Goal: Entertainment & Leisure: Consume media (video, audio)

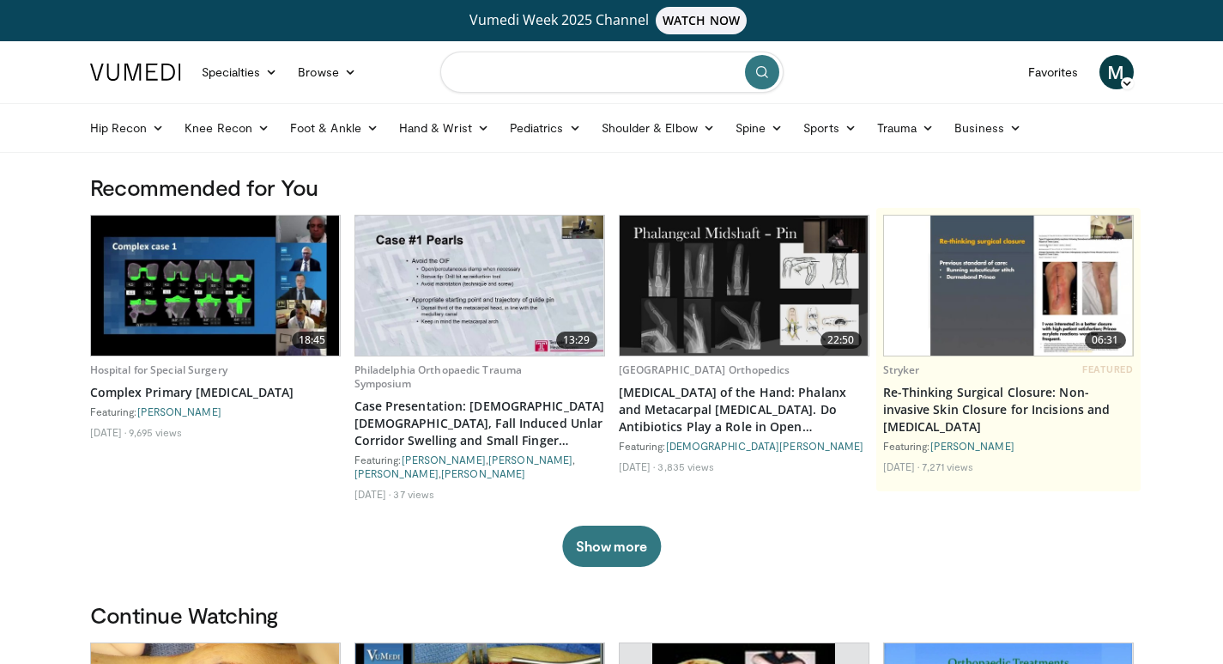
click at [525, 80] on input "Search topics, interventions" at bounding box center [611, 72] width 343 height 41
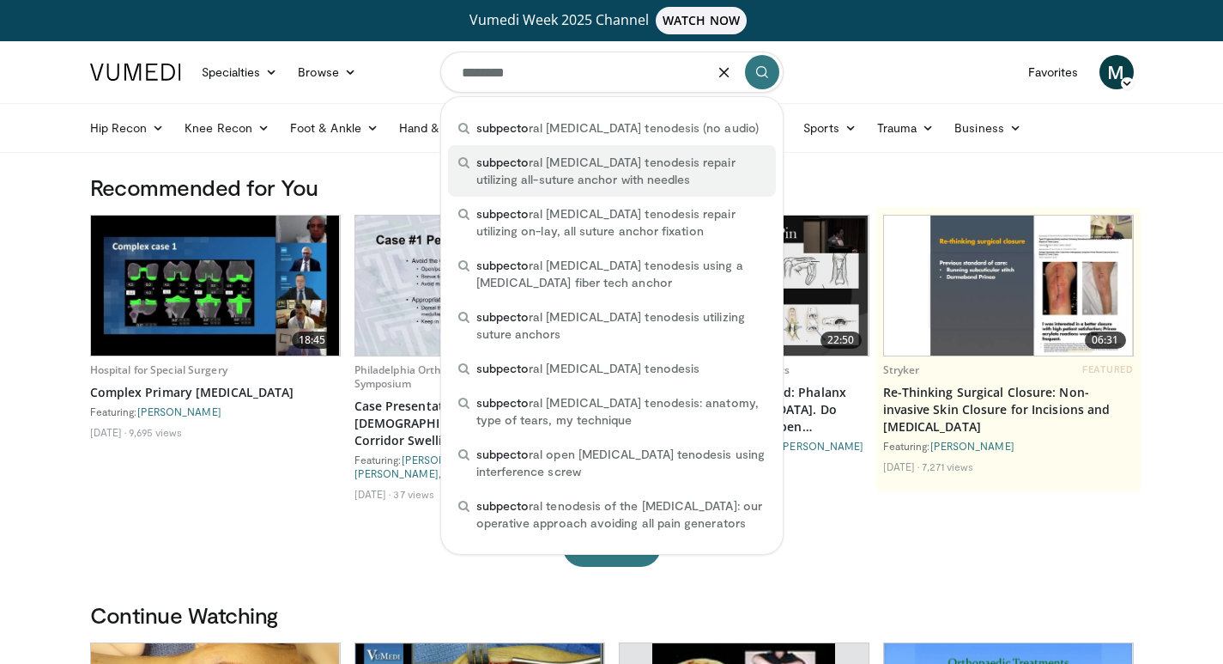
click at [561, 173] on span "subpecto ral biceps tenodesis repair utilizing all-suture anchor with needles" at bounding box center [621, 171] width 289 height 34
type input "**********"
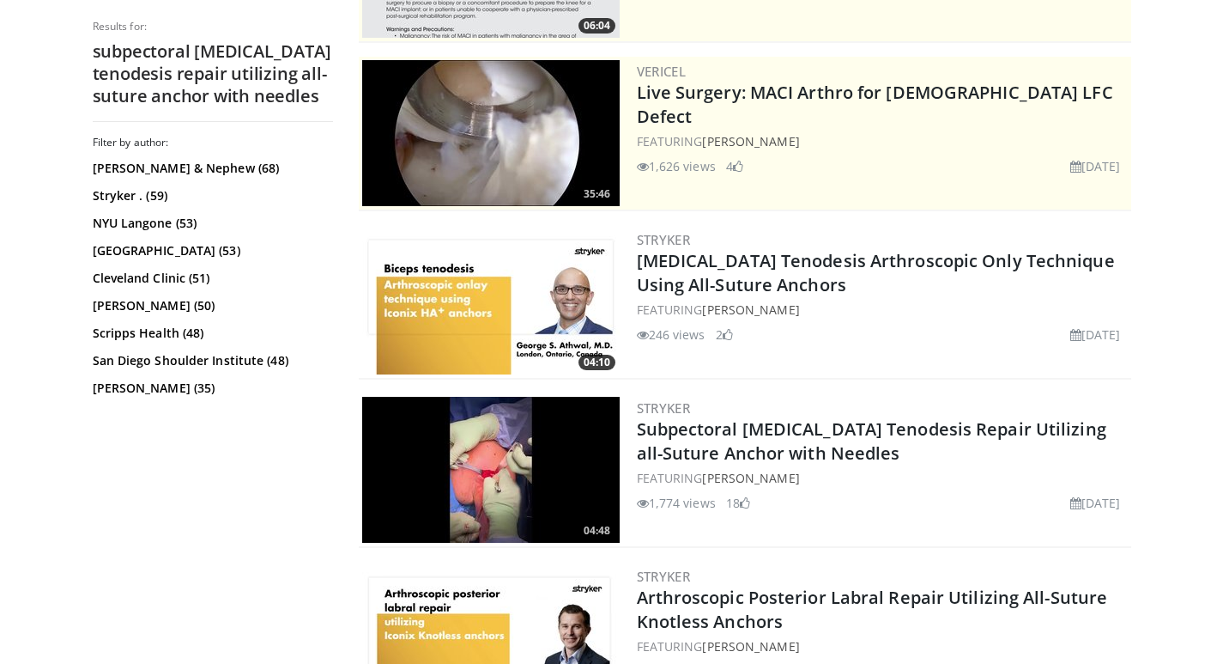
scroll to position [429, 0]
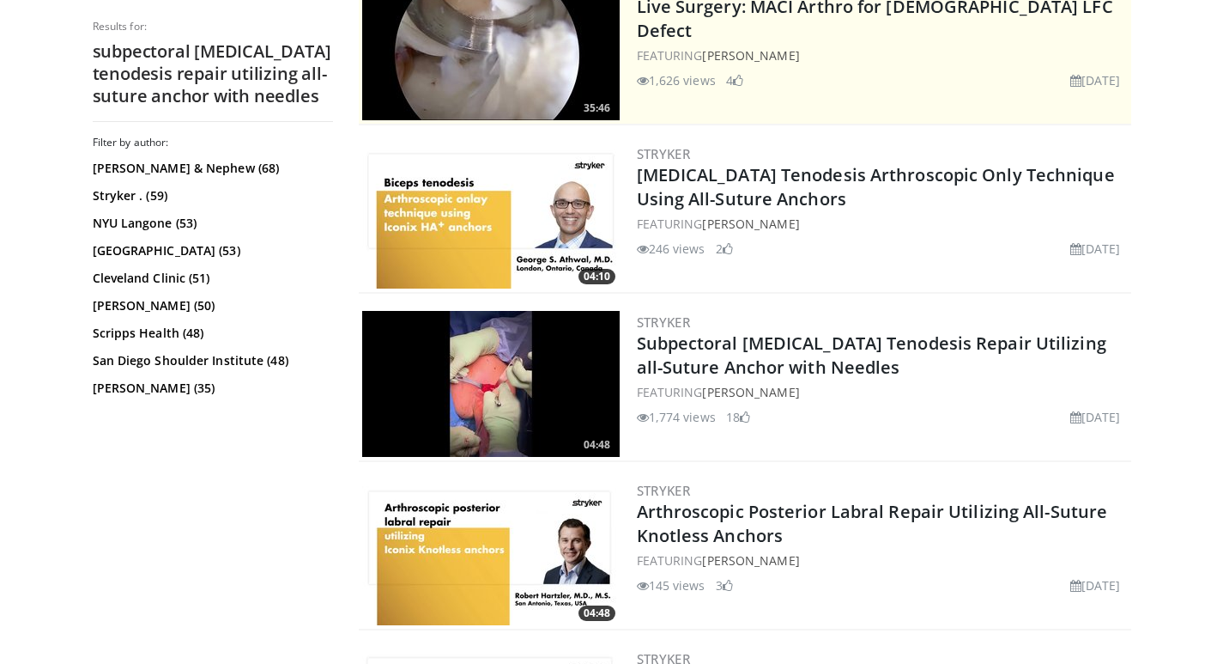
click at [545, 391] on img at bounding box center [491, 384] width 258 height 146
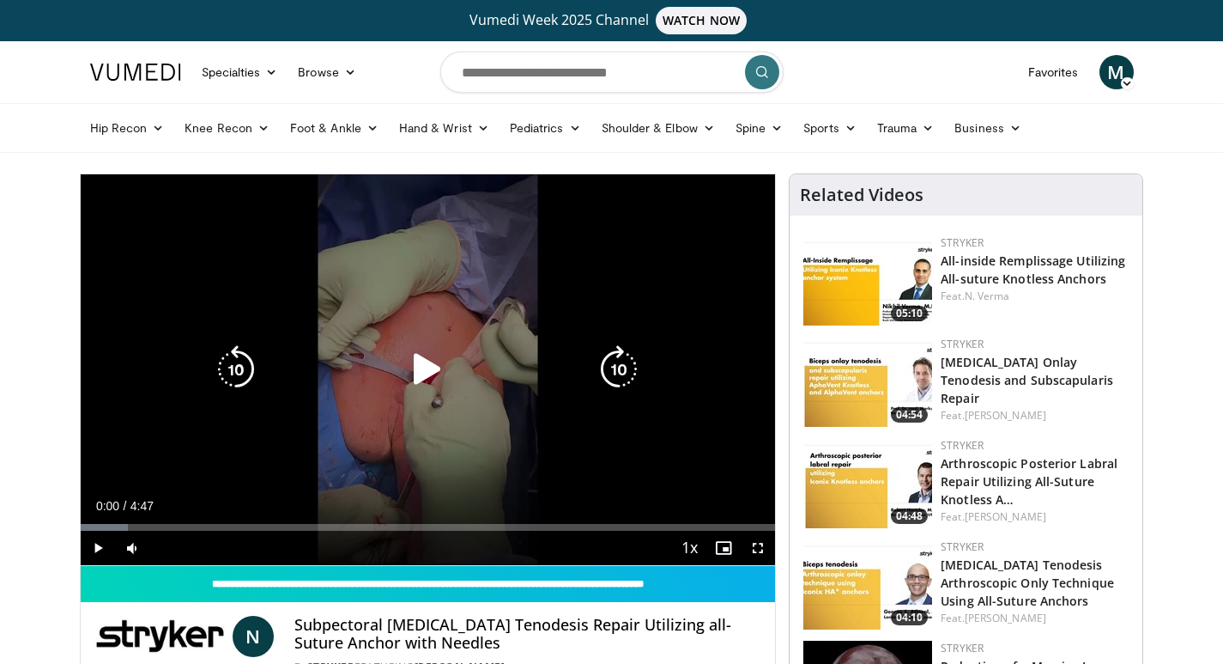
click at [428, 360] on icon "Video Player" at bounding box center [428, 369] width 48 height 48
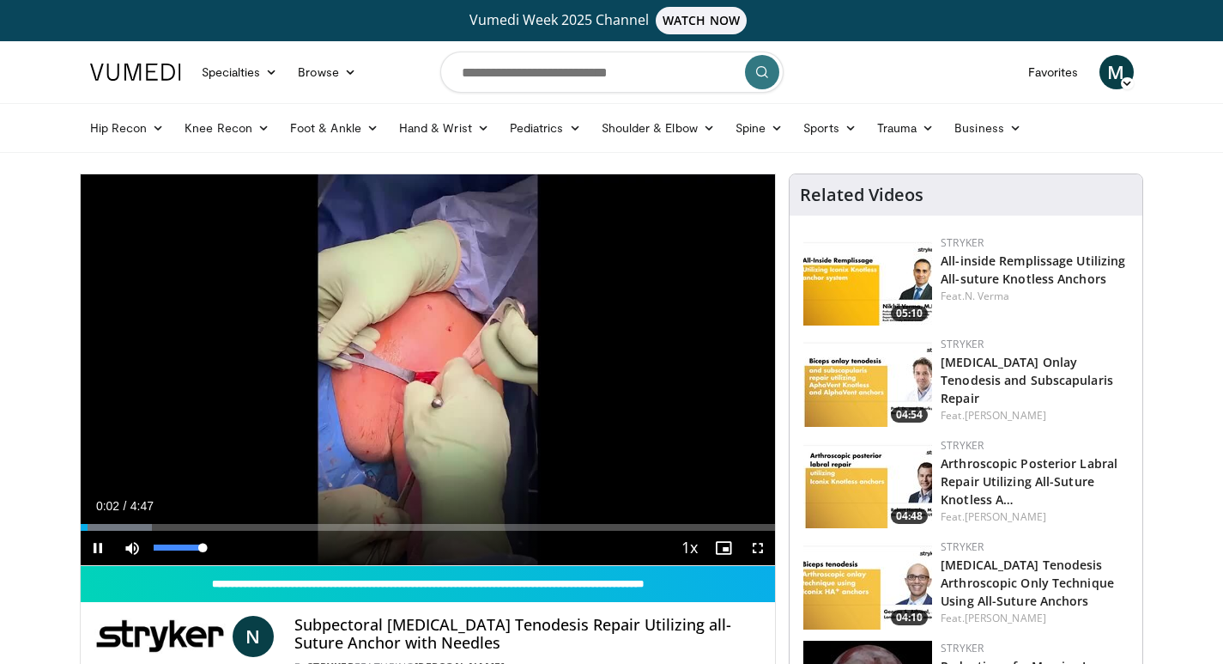
drag, startPoint x: 176, startPoint y: 545, endPoint x: 234, endPoint y: 549, distance: 58.5
click at [234, 549] on div "Mute 100%" at bounding box center [175, 548] width 120 height 34
click at [100, 541] on span "Video Player" at bounding box center [98, 548] width 34 height 34
click at [95, 549] on span "Video Player" at bounding box center [98, 548] width 34 height 34
click at [762, 543] on span "Video Player" at bounding box center [758, 548] width 34 height 34
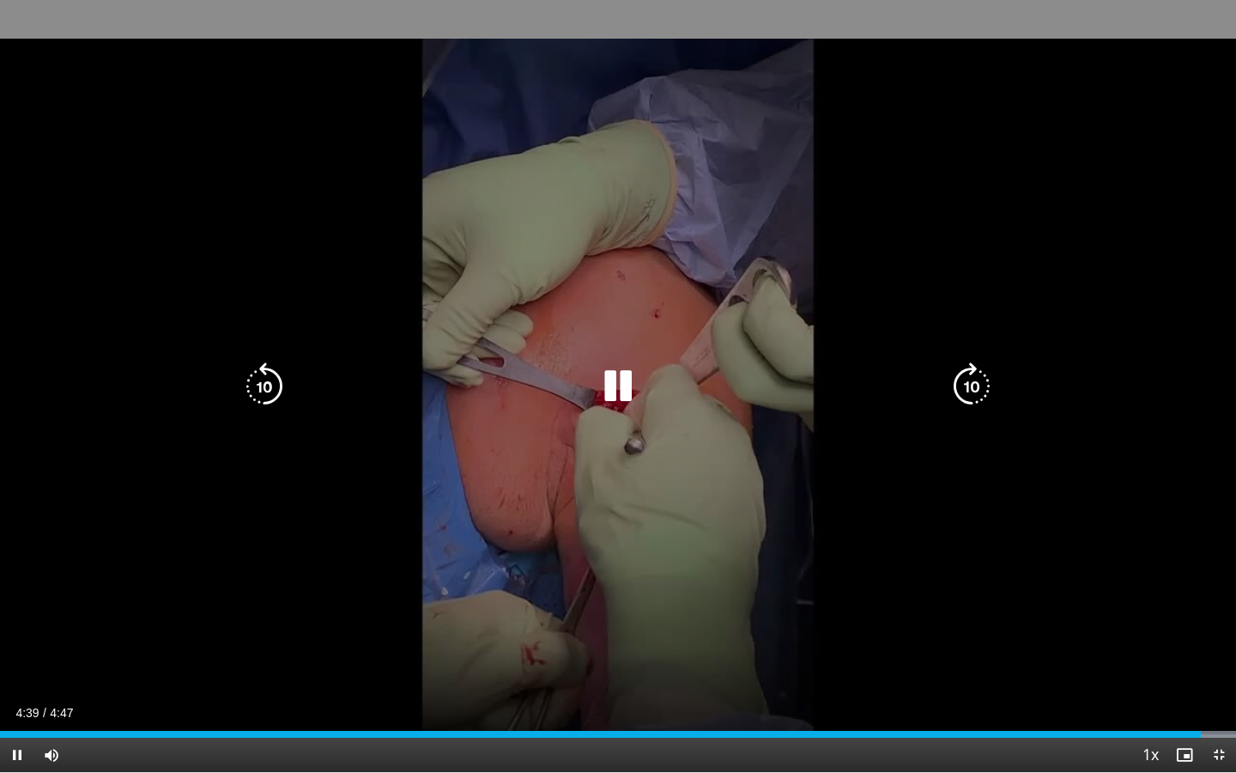
click at [628, 394] on icon "Video Player" at bounding box center [618, 386] width 48 height 48
